Goal: Information Seeking & Learning: Learn about a topic

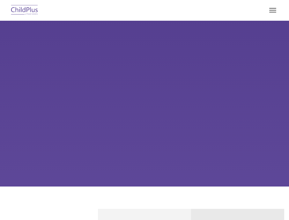
select select "MEDIUM"
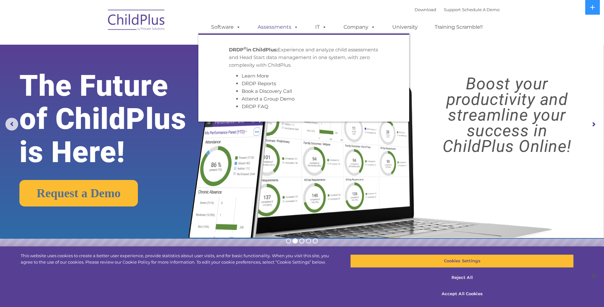
click at [269, 24] on link "Assessments" at bounding box center [278, 27] width 54 height 13
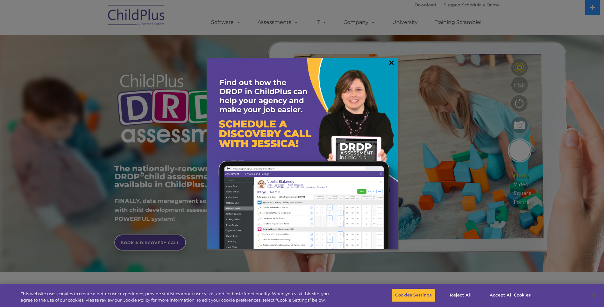
click at [391, 64] on link "×" at bounding box center [391, 62] width 7 height 6
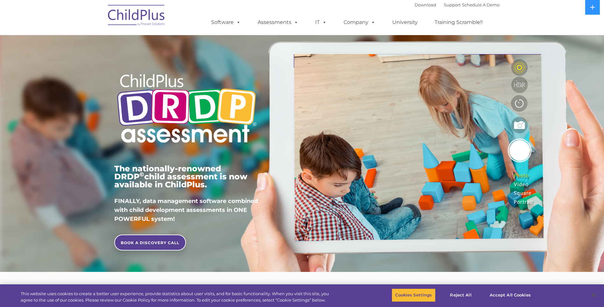
click at [47, 21] on nav "Download Support | Schedule A Demo  MENU MENU Software ChildPlus: The original…" at bounding box center [302, 17] width 604 height 35
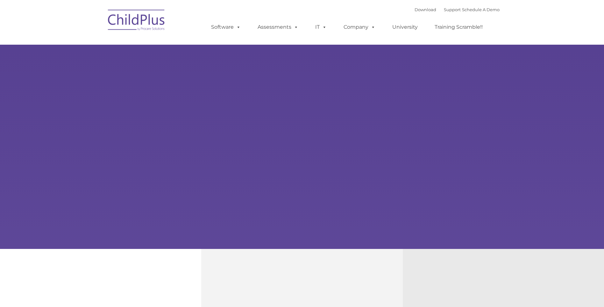
type input ""
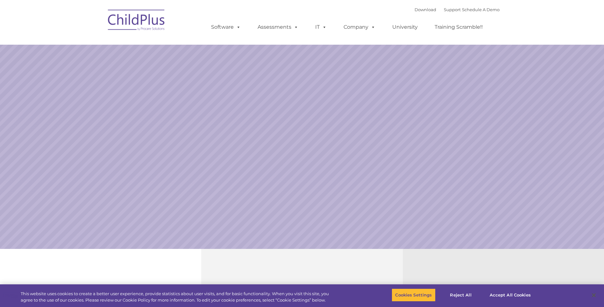
select select "MEDIUM"
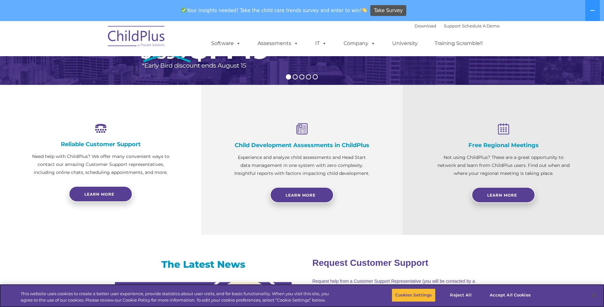
scroll to position [185, 0]
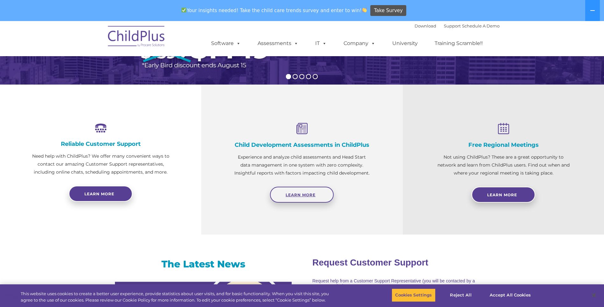
click at [302, 195] on span "Learn More" at bounding box center [301, 194] width 30 height 5
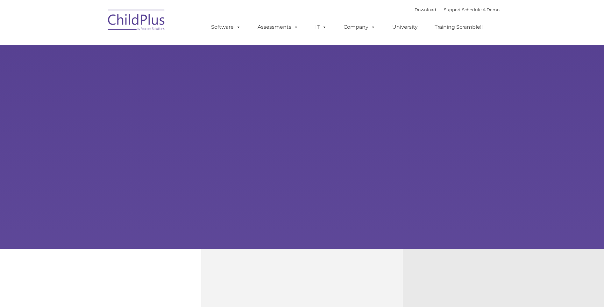
type input ""
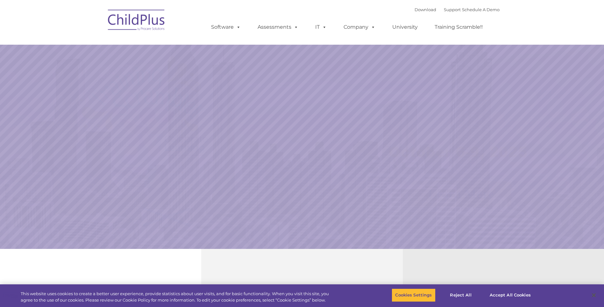
select select "MEDIUM"
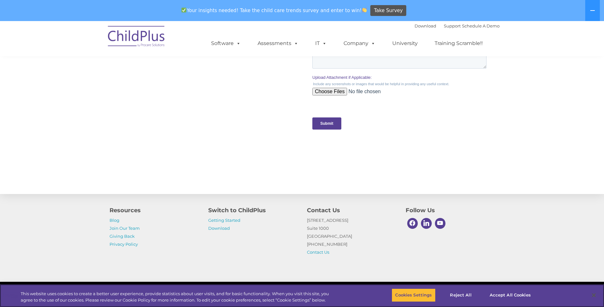
scroll to position [624, 0]
